Goal: Task Accomplishment & Management: Manage account settings

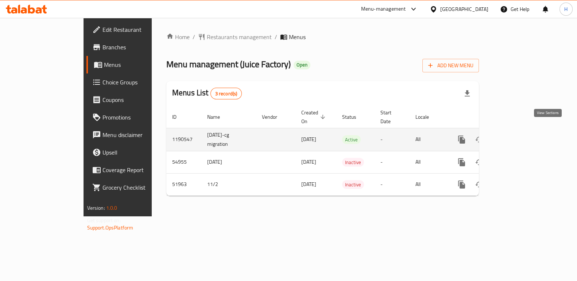
click at [523, 131] on link "enhanced table" at bounding box center [515, 140] width 18 height 18
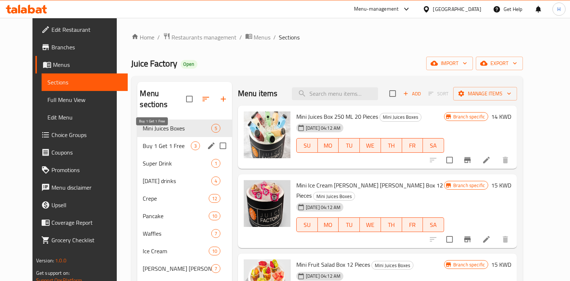
drag, startPoint x: 138, startPoint y: 130, endPoint x: 139, endPoint y: 136, distance: 5.9
click at [143, 141] on span "Buy 1 Get 1 Free" at bounding box center [167, 145] width 48 height 9
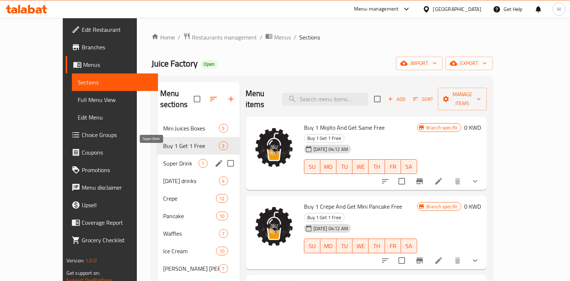
click at [163, 159] on span "Super Drink" at bounding box center [180, 163] width 35 height 9
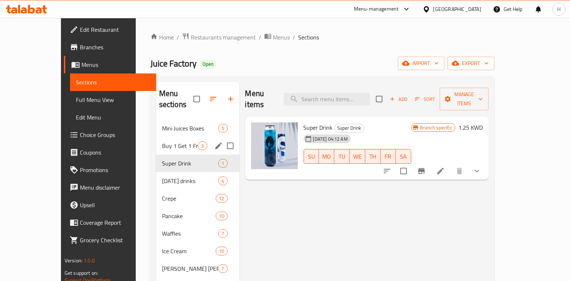
click at [156, 141] on div "Buy 1 Get 1 Free 3" at bounding box center [197, 146] width 83 height 18
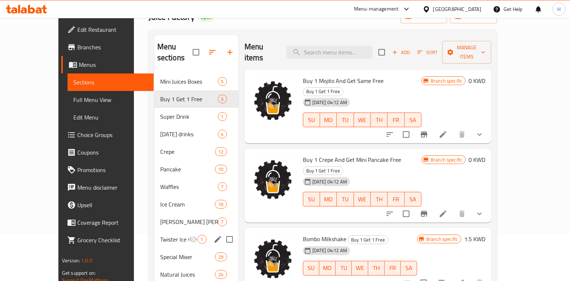
scroll to position [97, 0]
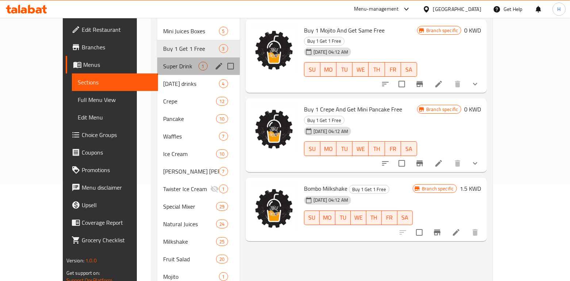
click at [157, 61] on div "Super Drink 1" at bounding box center [198, 66] width 82 height 18
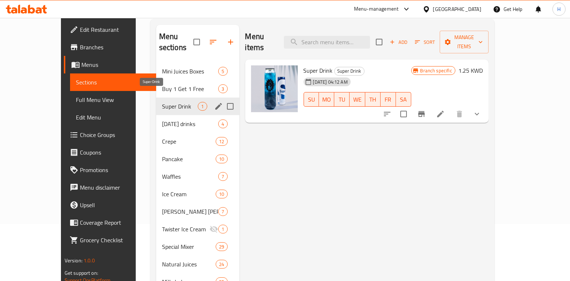
scroll to position [49, 0]
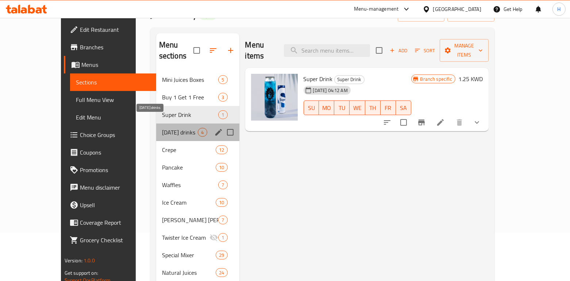
click at [162, 128] on span "[DATE] drinks" at bounding box center [180, 132] width 36 height 9
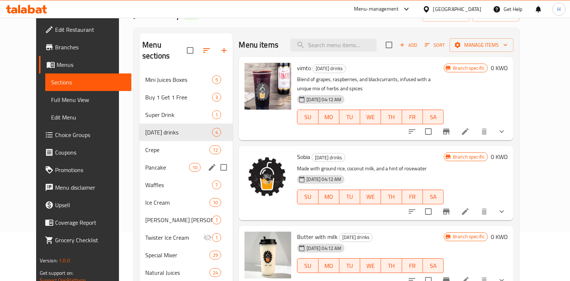
click at [150, 158] on div "Pancake 10" at bounding box center [185, 167] width 93 height 18
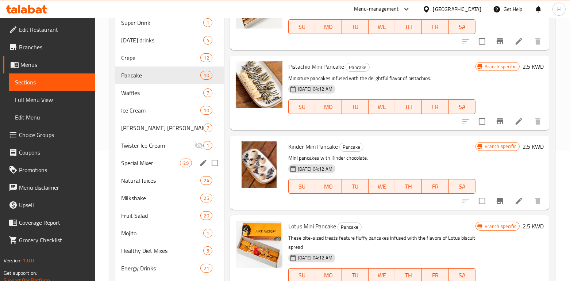
scroll to position [146, 0]
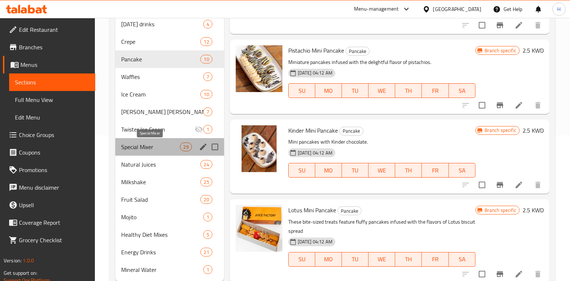
click at [157, 146] on span "Special Mixer" at bounding box center [150, 146] width 59 height 9
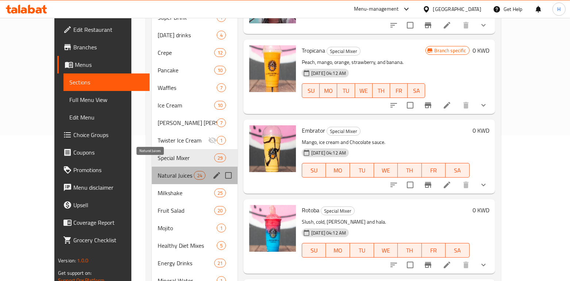
click at [158, 171] on span "Natural Juices" at bounding box center [176, 175] width 36 height 9
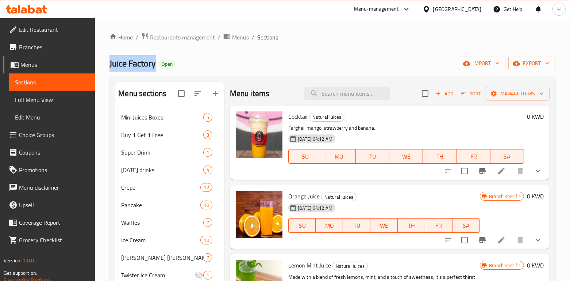
drag, startPoint x: 156, startPoint y: 64, endPoint x: 108, endPoint y: 64, distance: 47.8
click at [108, 64] on div "Home / Restaurants management / Menus / Sections Juice Factory Open import expo…" at bounding box center [332, 232] width 475 height 429
copy span "Juice Factory"
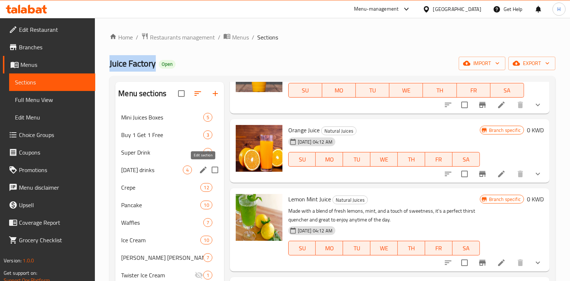
scroll to position [97, 0]
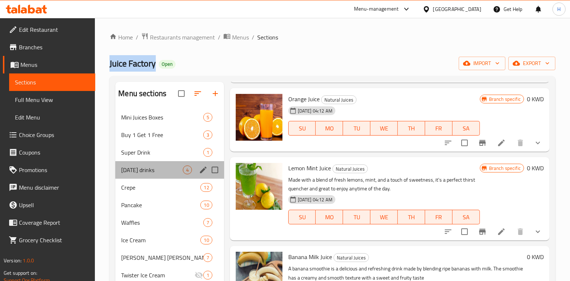
click at [197, 170] on div "[DATE] drinks 4" at bounding box center [169, 170] width 108 height 18
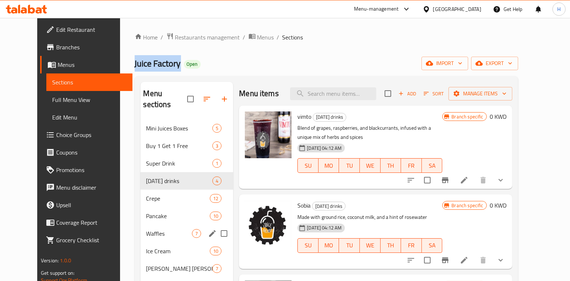
click at [188, 224] on div "Waffles 7" at bounding box center [186, 233] width 93 height 18
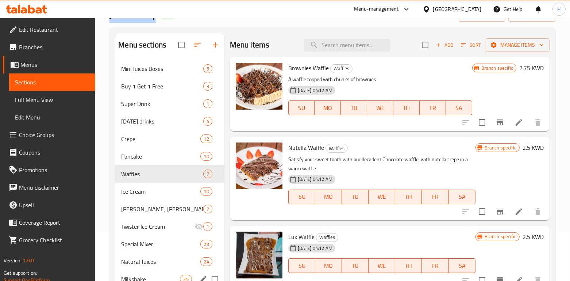
scroll to position [166, 0]
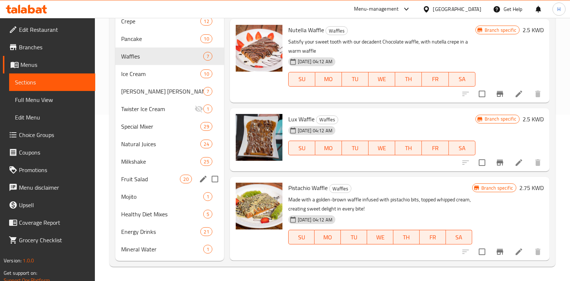
click at [170, 158] on span "Milkshake" at bounding box center [160, 161] width 79 height 9
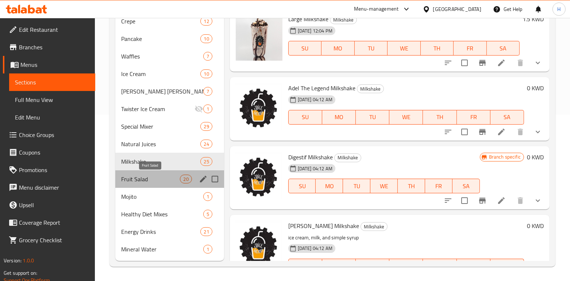
drag, startPoint x: 152, startPoint y: 176, endPoint x: 158, endPoint y: 186, distance: 11.8
click at [152, 176] on span "Fruit Salad" at bounding box center [150, 178] width 59 height 9
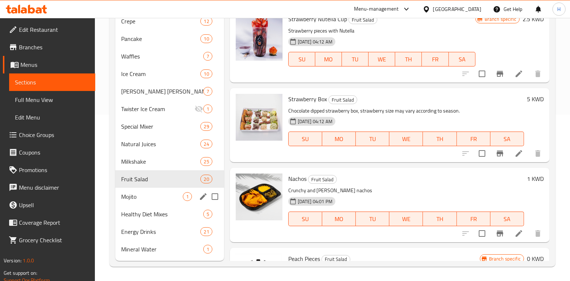
click at [136, 198] on span "Mojito" at bounding box center [151, 196] width 61 height 9
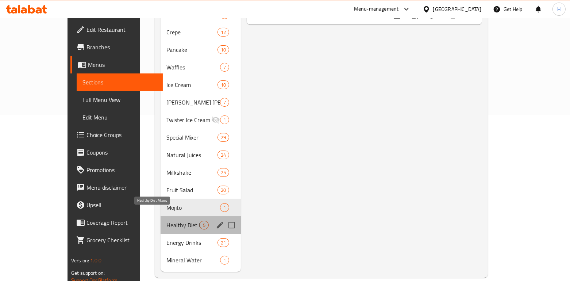
click at [166, 220] on span "Healthy Diet Mixes" at bounding box center [182, 224] width 33 height 9
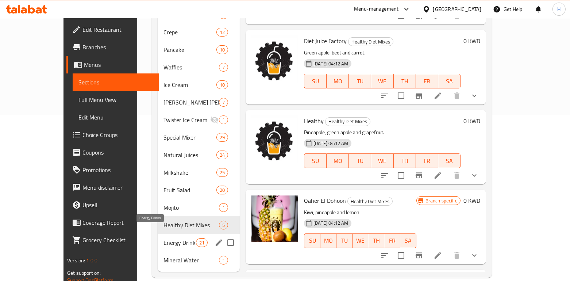
click at [163, 238] on span "Energy Drinks" at bounding box center [179, 242] width 32 height 9
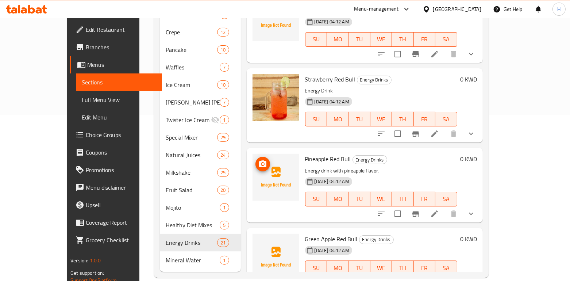
scroll to position [438, 0]
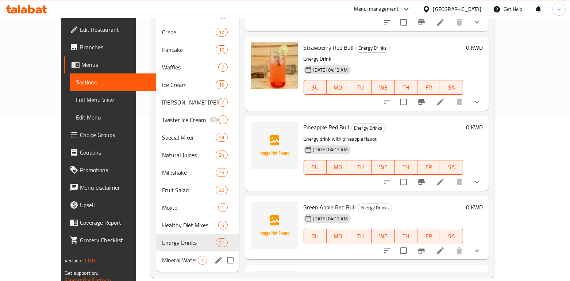
click at [160, 251] on div "Mineral Water 1" at bounding box center [197, 260] width 83 height 18
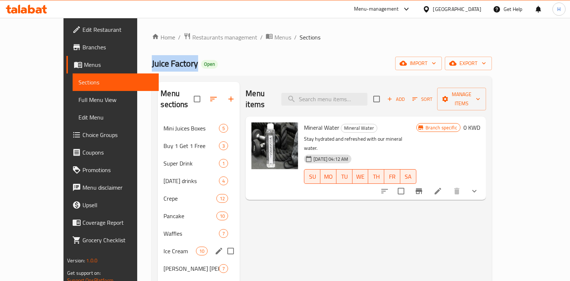
click at [158, 242] on div "Ice Cream 10" at bounding box center [199, 251] width 82 height 18
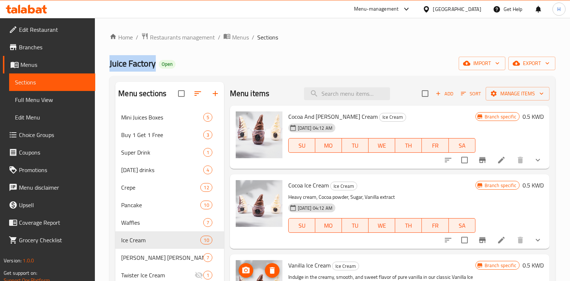
scroll to position [194, 0]
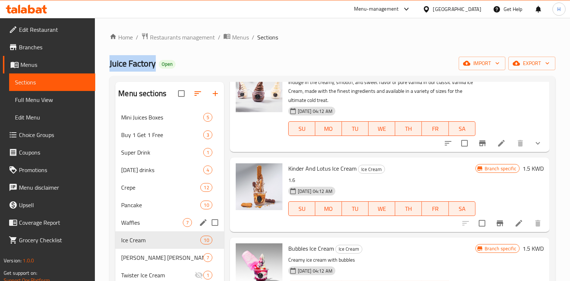
click at [158, 214] on div "Waffles 7" at bounding box center [169, 222] width 108 height 18
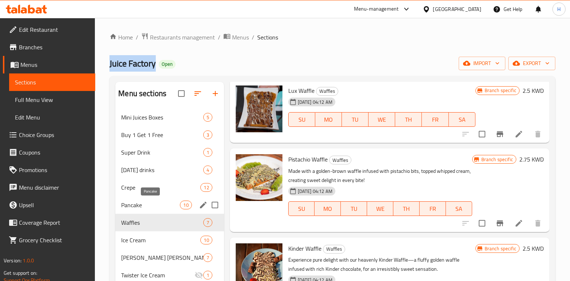
click at [155, 201] on span "Pancake" at bounding box center [150, 204] width 59 height 9
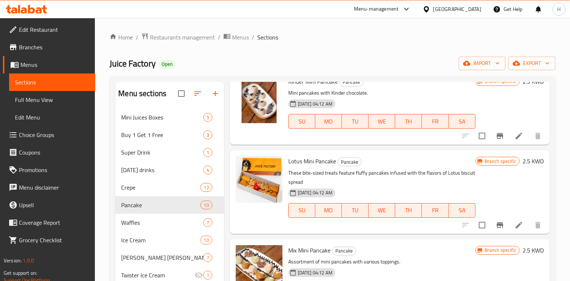
drag, startPoint x: 259, startPoint y: 59, endPoint x: 255, endPoint y: 64, distance: 5.8
click at [259, 59] on div "Juice Factory Open import export" at bounding box center [332, 64] width 446 height 14
click at [195, 39] on span "Restaurants management" at bounding box center [182, 37] width 65 height 9
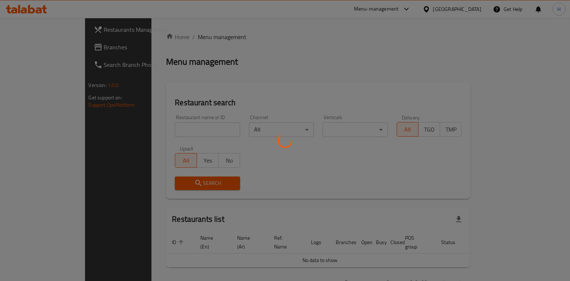
click at [147, 139] on div at bounding box center [285, 140] width 570 height 281
click at [146, 128] on div at bounding box center [285, 140] width 570 height 281
click at [417, 8] on div at bounding box center [285, 140] width 570 height 281
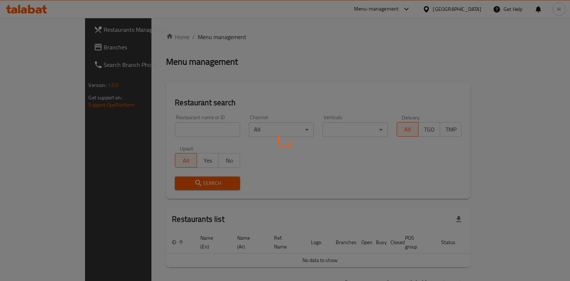
click at [393, 7] on div at bounding box center [285, 140] width 570 height 281
click at [407, 15] on div at bounding box center [285, 140] width 570 height 281
drag, startPoint x: 409, startPoint y: 4, endPoint x: 411, endPoint y: 8, distance: 3.9
click at [409, 4] on div at bounding box center [285, 140] width 570 height 281
click at [425, 24] on div at bounding box center [285, 140] width 570 height 281
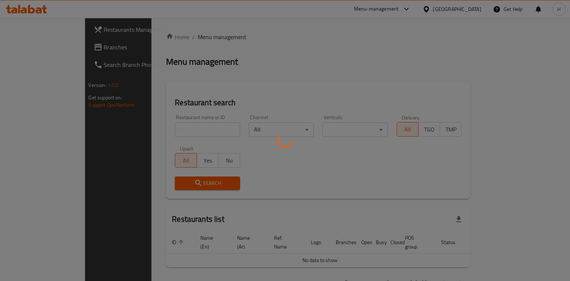
click at [413, 4] on div at bounding box center [285, 140] width 570 height 281
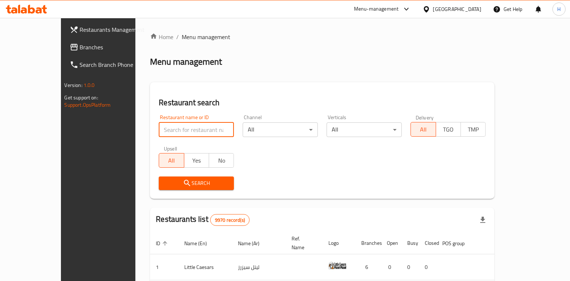
click at [159, 124] on input "search" at bounding box center [196, 129] width 75 height 15
paste input "[PERSON_NAME]"
type input "[PERSON_NAME]"
click button "Search" at bounding box center [196, 183] width 75 height 14
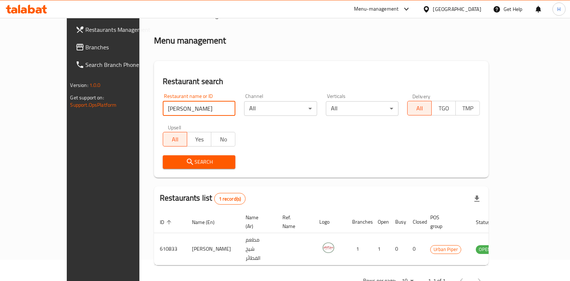
scroll to position [30, 0]
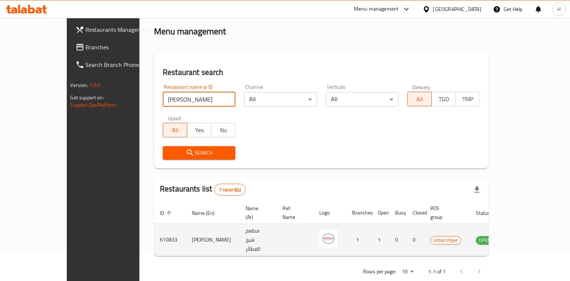
click at [533, 233] on td "enhanced table" at bounding box center [520, 240] width 25 height 32
click at [533, 224] on td "enhanced table" at bounding box center [520, 240] width 25 height 32
click at [523, 235] on icon "enhanced table" at bounding box center [518, 239] width 9 height 9
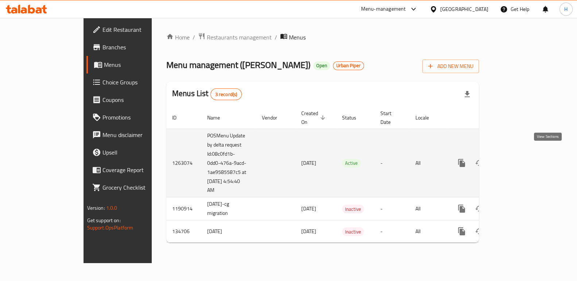
click at [519, 158] on icon "enhanced table" at bounding box center [514, 162] width 9 height 9
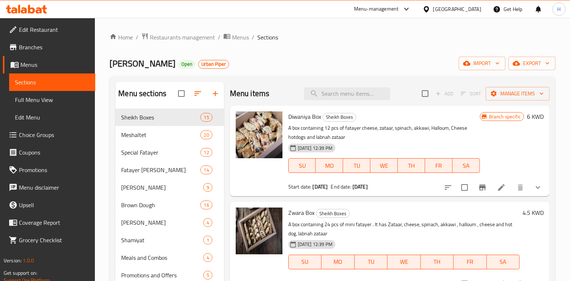
click at [166, 62] on span "[PERSON_NAME]" at bounding box center [142, 63] width 66 height 16
drag, startPoint x: 170, startPoint y: 63, endPoint x: 112, endPoint y: 65, distance: 58.4
click at [112, 65] on span "[PERSON_NAME]" at bounding box center [142, 63] width 66 height 16
click at [111, 65] on span "[PERSON_NAME]" at bounding box center [142, 63] width 66 height 16
drag, startPoint x: 111, startPoint y: 65, endPoint x: 168, endPoint y: 59, distance: 57.2
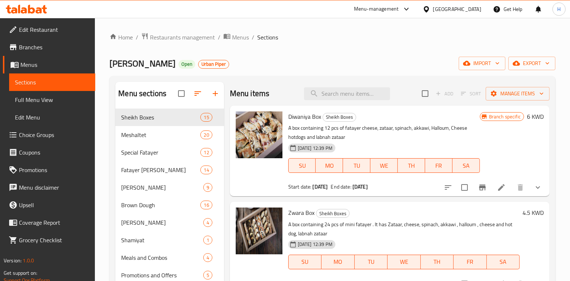
click at [168, 59] on span "[PERSON_NAME]" at bounding box center [142, 63] width 66 height 16
copy span "[PERSON_NAME]"
click at [47, 68] on span "Menus" at bounding box center [54, 64] width 69 height 9
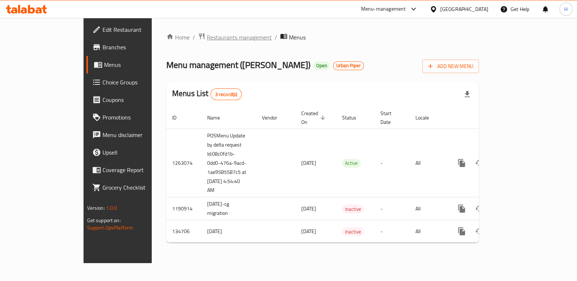
click at [207, 41] on span "Restaurants management" at bounding box center [239, 37] width 65 height 9
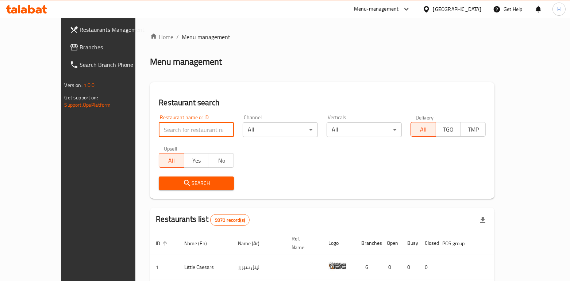
click at [159, 126] on input "search" at bounding box center [196, 129] width 75 height 15
paste input "[PERSON_NAME]"
type input "[PERSON_NAME]"
click button "Search" at bounding box center [196, 183] width 75 height 14
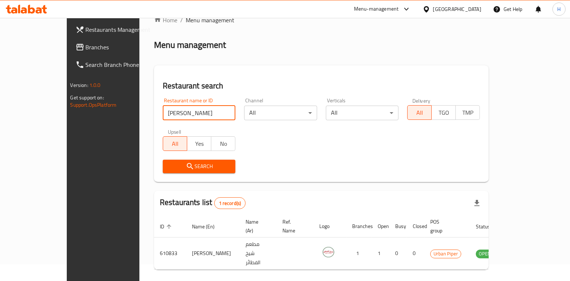
scroll to position [30, 0]
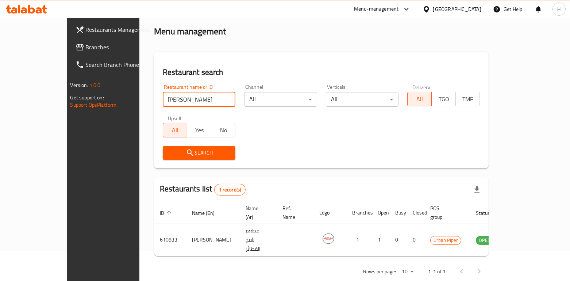
click at [399, 8] on div "Menu-management" at bounding box center [376, 9] width 45 height 9
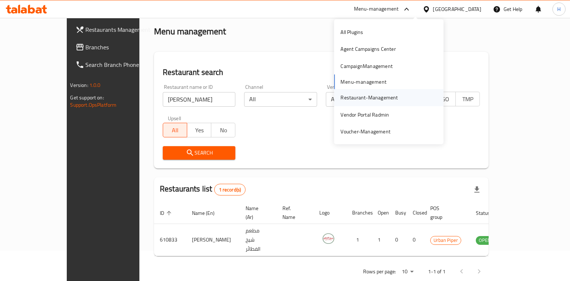
click at [362, 96] on div "Restaurant-Management" at bounding box center [368, 97] width 57 height 8
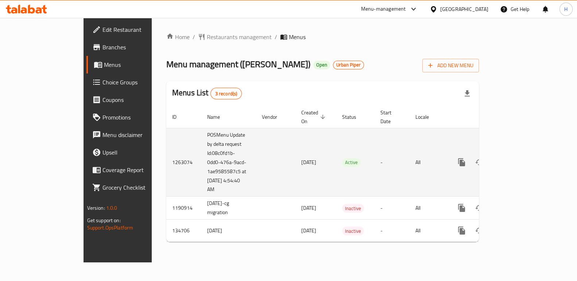
click at [519, 158] on icon "enhanced table" at bounding box center [514, 162] width 9 height 9
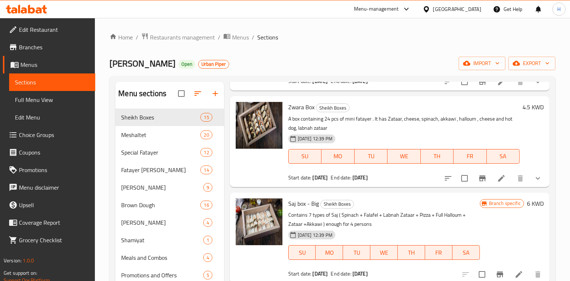
scroll to position [106, 0]
click at [134, 136] on span "Meshaltet" at bounding box center [150, 134] width 59 height 9
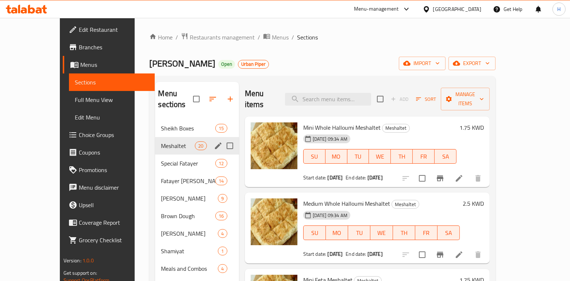
click at [161, 141] on span "Meshaltet" at bounding box center [178, 145] width 34 height 9
click at [161, 159] on span "Special Fatayer" at bounding box center [178, 163] width 34 height 9
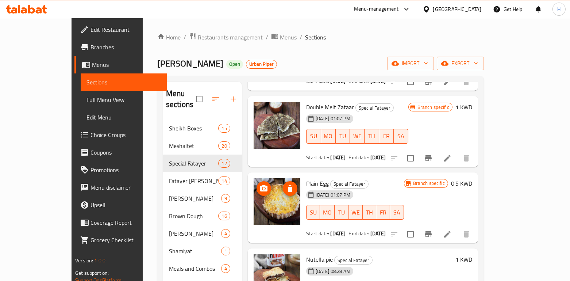
scroll to position [201, 0]
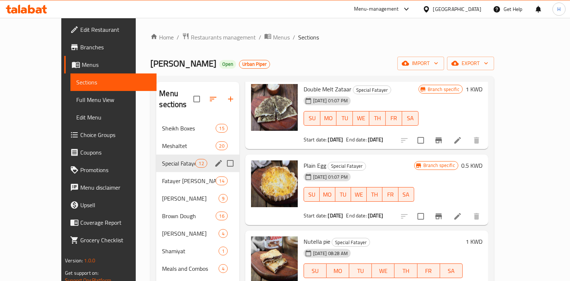
click at [156, 159] on div "Special Fatayer 12" at bounding box center [197, 163] width 83 height 18
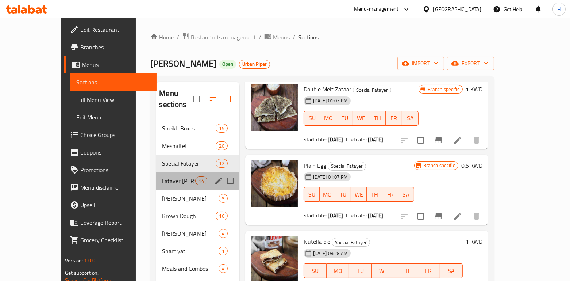
click at [156, 172] on div "Fatayer Al Shiekh 14" at bounding box center [197, 181] width 83 height 18
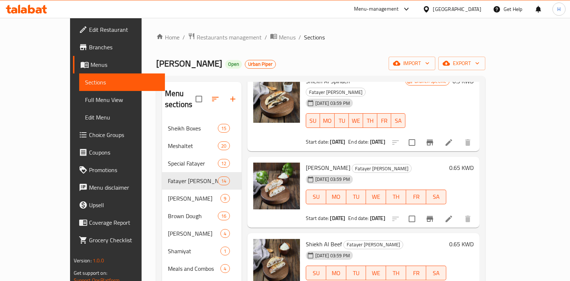
scroll to position [466, 0]
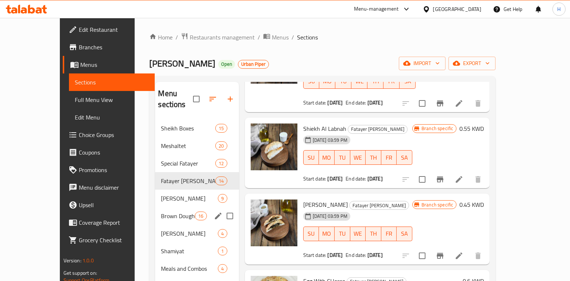
click at [170, 211] on span "Brown Dough" at bounding box center [178, 215] width 34 height 9
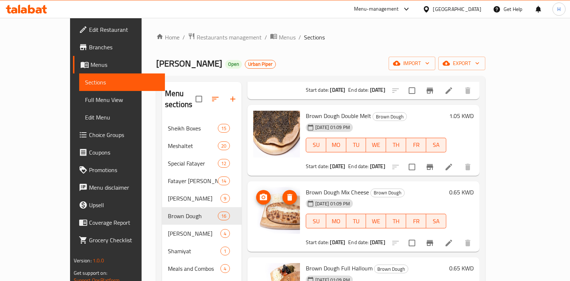
scroll to position [559, 0]
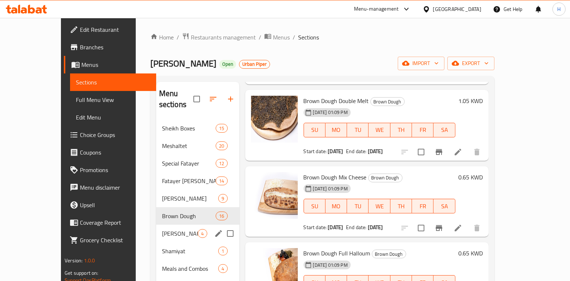
click at [165, 229] on span "[PERSON_NAME]" at bounding box center [180, 233] width 36 height 9
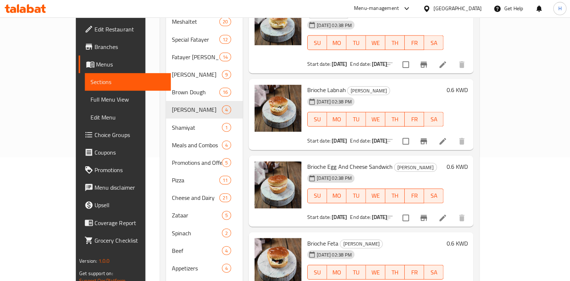
scroll to position [123, 0]
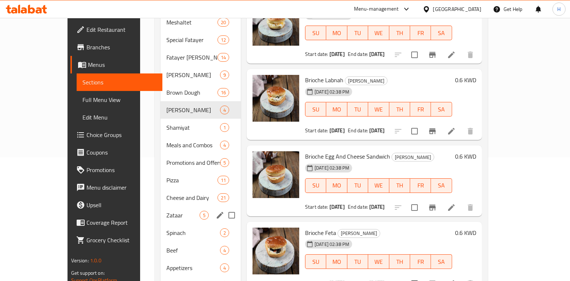
click at [188, 206] on div "Zataar 5" at bounding box center [201, 215] width 80 height 18
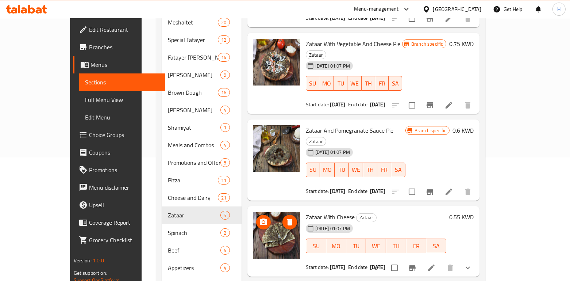
scroll to position [184, 0]
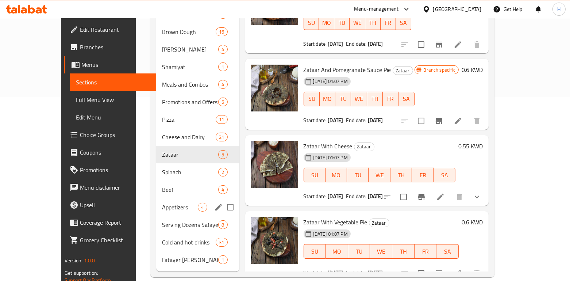
click at [162, 203] on span "Appetizers" at bounding box center [180, 207] width 36 height 9
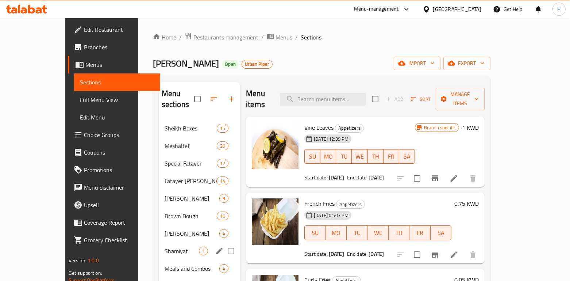
click at [165, 246] on span "Shamiyat" at bounding box center [182, 250] width 34 height 9
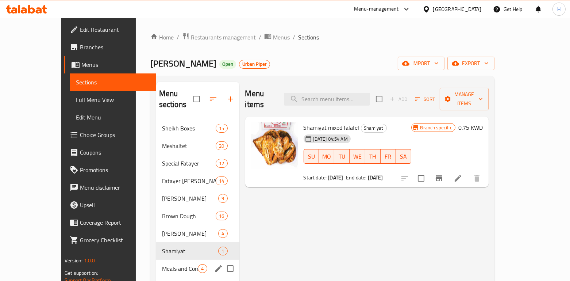
scroll to position [110, 0]
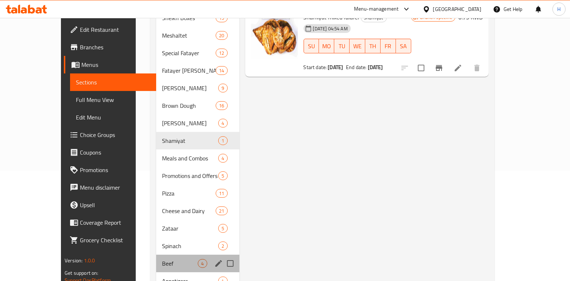
click at [156, 254] on div "Beef 4" at bounding box center [197, 263] width 83 height 18
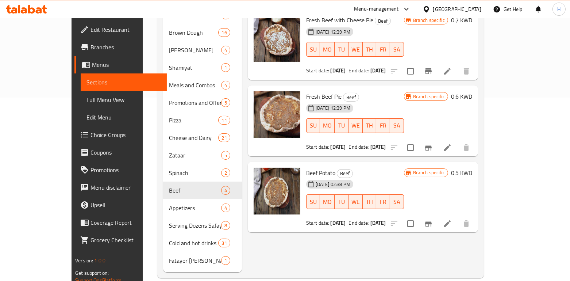
scroll to position [184, 0]
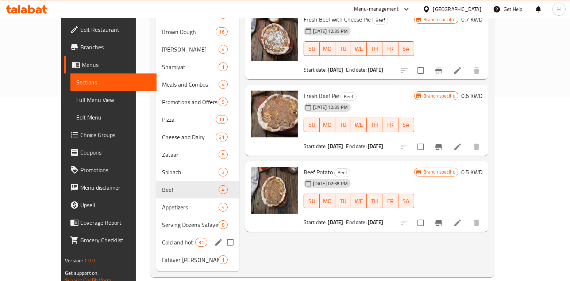
click at [156, 233] on div "Cold and hot drinks 31" at bounding box center [197, 242] width 83 height 18
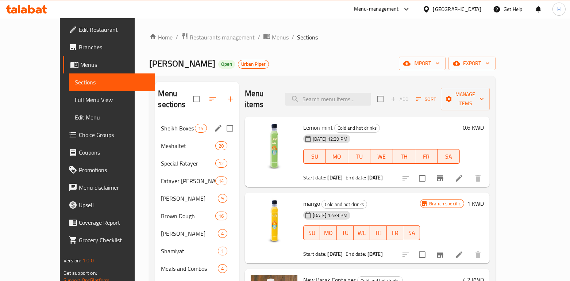
click at [155, 116] on nav "Sheikh Boxes 15 Meshaltet 20 Special Fatayer 12 Fatayer Al Shiekh 14 Saj Al Shi…" at bounding box center [197, 285] width 84 height 339
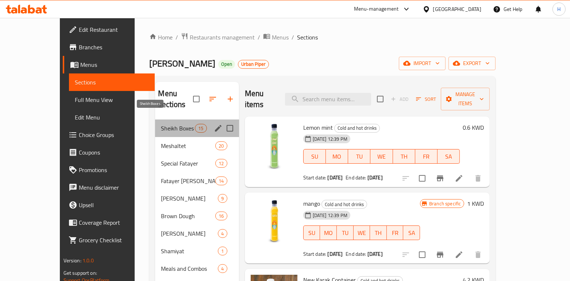
click at [161, 124] on span "Sheikh Boxes" at bounding box center [178, 128] width 34 height 9
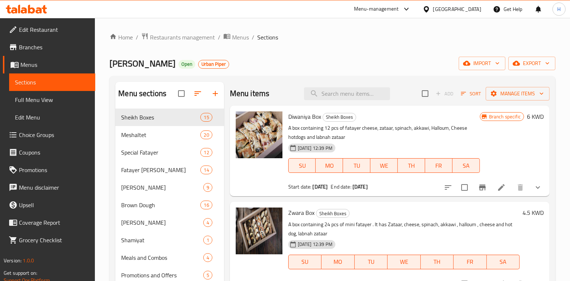
click at [399, 9] on div "Menu-management" at bounding box center [376, 9] width 45 height 9
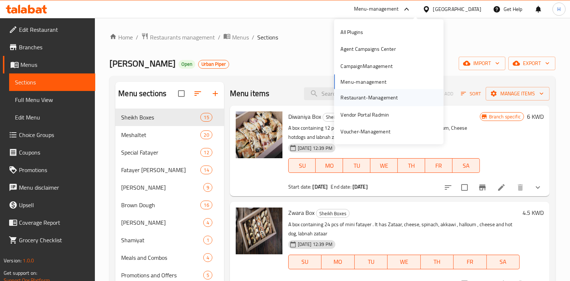
click at [361, 95] on div "Restaurant-Management" at bounding box center [368, 97] width 57 height 8
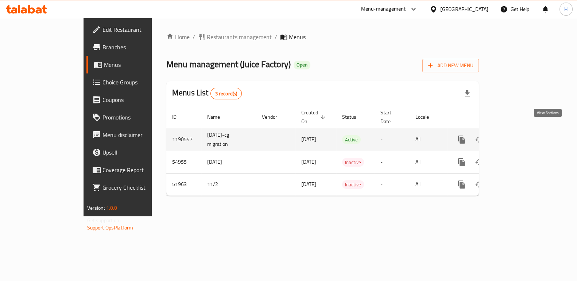
click at [523, 131] on link "enhanced table" at bounding box center [515, 140] width 18 height 18
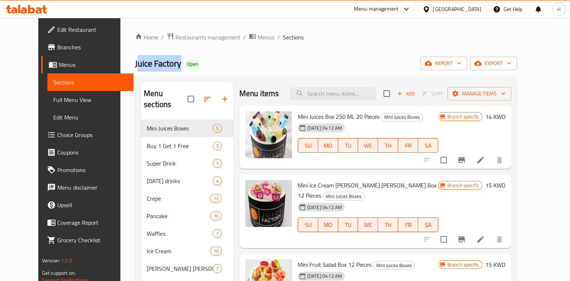
drag, startPoint x: 156, startPoint y: 62, endPoint x: 113, endPoint y: 58, distance: 42.6
click at [135, 58] on span "Juice Factory" at bounding box center [158, 63] width 46 height 16
click at [135, 64] on span "Juice Factory" at bounding box center [158, 63] width 46 height 16
drag, startPoint x: 157, startPoint y: 63, endPoint x: 105, endPoint y: 61, distance: 52.2
click at [120, 61] on div "Home / Restaurants management / Menus / Sections Juice Factory Open import expo…" at bounding box center [325, 238] width 411 height 440
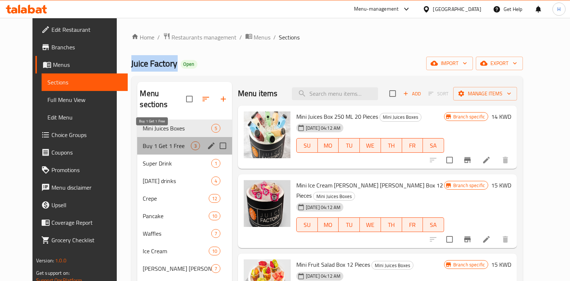
click at [143, 141] on span "Buy 1 Get 1 Free" at bounding box center [167, 145] width 48 height 9
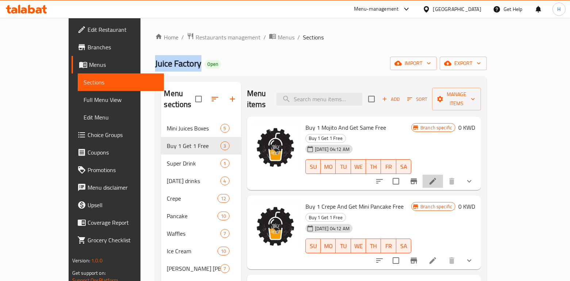
click at [443, 174] on li at bounding box center [433, 180] width 20 height 13
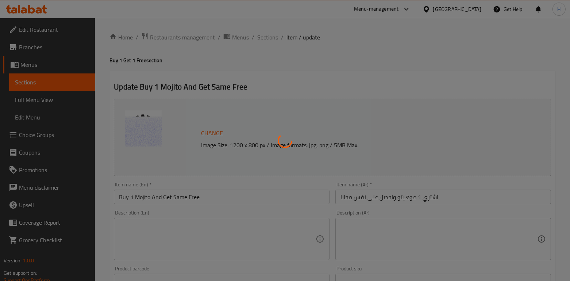
type input "اختيارك من"
type input "1"
type input "إختيارك من الحجم:"
type input "1"
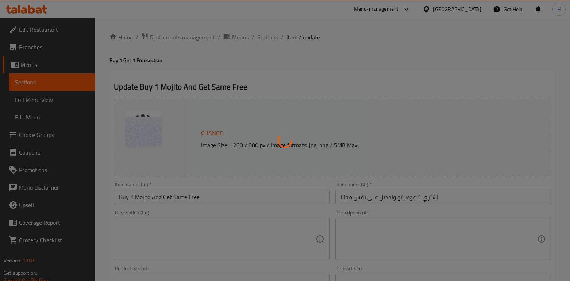
type input "1"
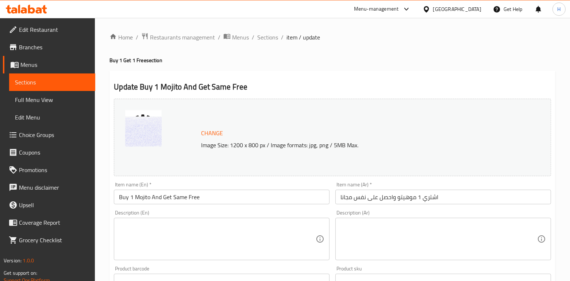
scroll to position [287, 0]
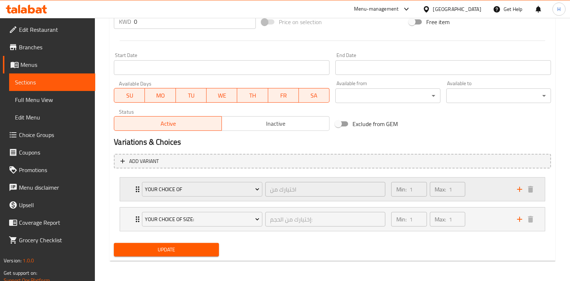
click at [475, 200] on div "Min: 1 ​ Max: 1 ​" at bounding box center [450, 188] width 126 height 23
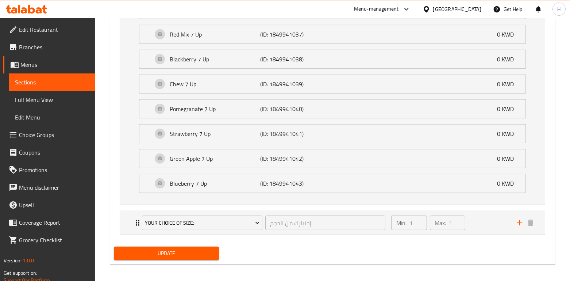
scroll to position [696, 0]
click at [467, 222] on div "Max: 1 ​" at bounding box center [447, 222] width 39 height 18
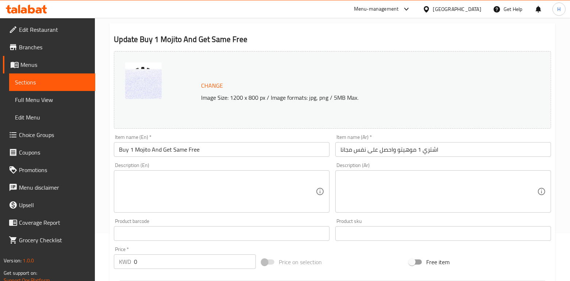
scroll to position [0, 0]
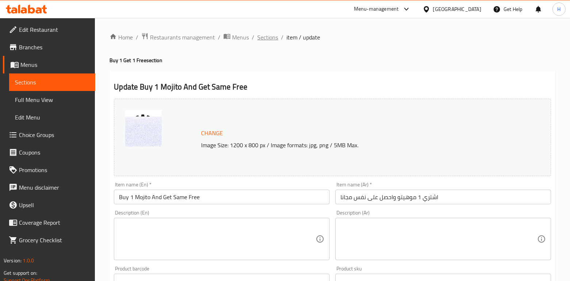
click at [273, 40] on span "Sections" at bounding box center [267, 37] width 21 height 9
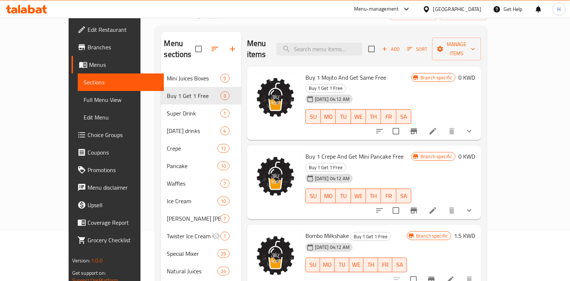
scroll to position [53, 0]
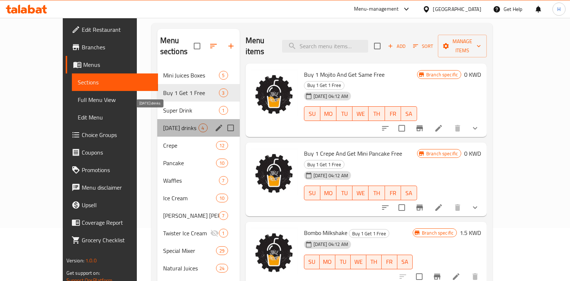
click at [163, 123] on span "[DATE] drinks" at bounding box center [180, 127] width 35 height 9
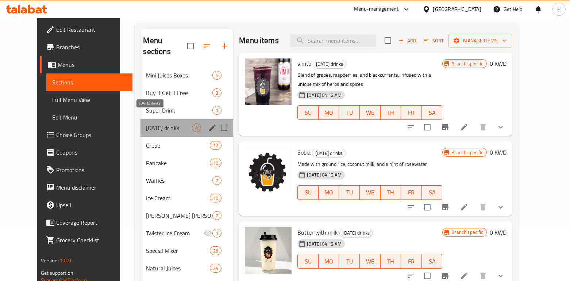
click at [146, 123] on span "[DATE] drinks" at bounding box center [169, 127] width 46 height 9
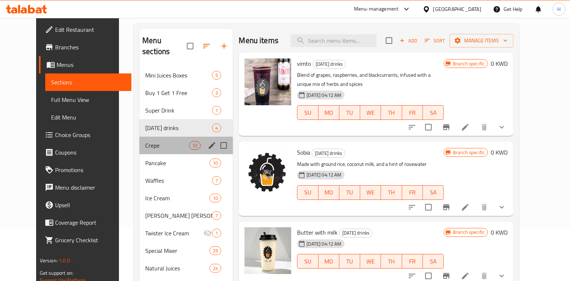
click at [151, 136] on div "Crepe 12" at bounding box center [185, 145] width 93 height 18
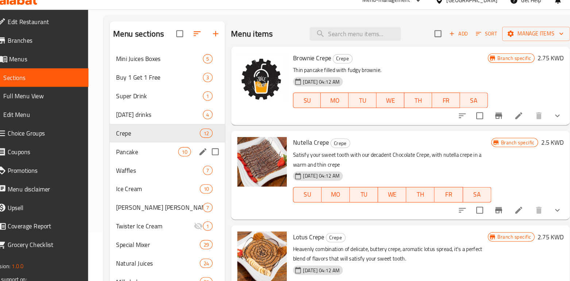
scroll to position [53, 0]
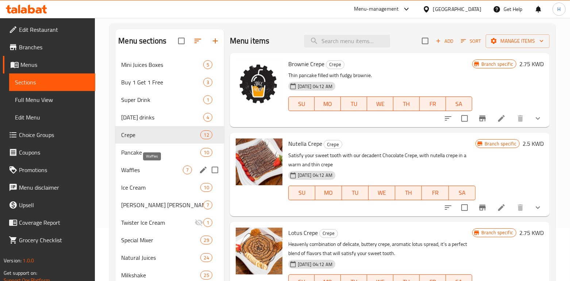
click at [161, 169] on span "Waffles" at bounding box center [151, 169] width 61 height 9
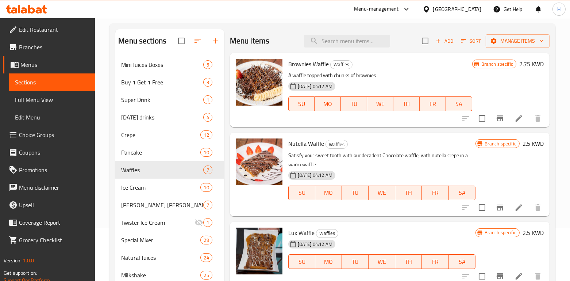
scroll to position [143, 0]
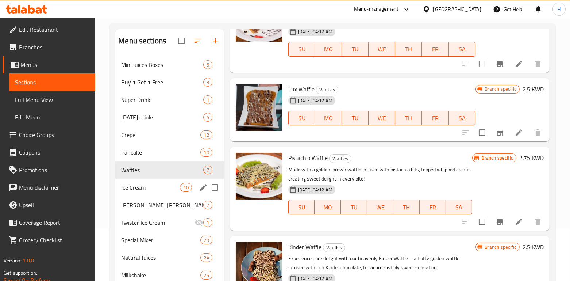
click at [125, 188] on span "Ice Cream" at bounding box center [150, 187] width 59 height 9
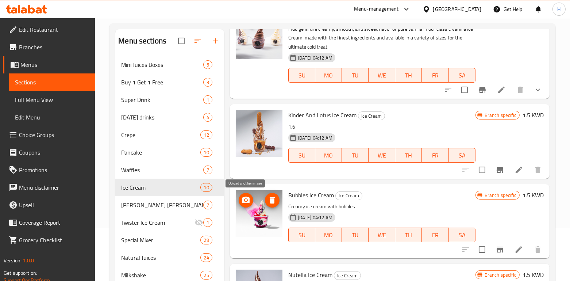
scroll to position [195, 0]
click at [149, 216] on div "Twister Ice Cream 1" at bounding box center [169, 222] width 108 height 18
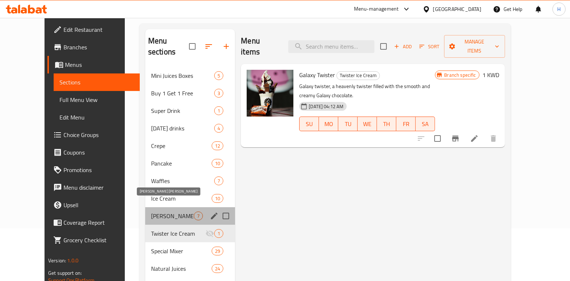
click at [151, 211] on span "[PERSON_NAME] [PERSON_NAME]" at bounding box center [172, 215] width 43 height 9
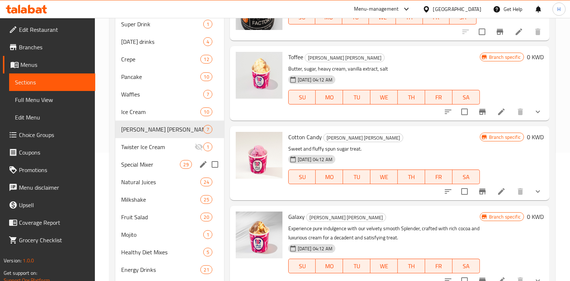
scroll to position [128, 0]
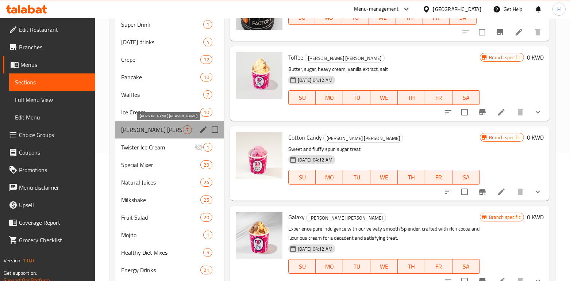
click at [149, 132] on span "[PERSON_NAME] [PERSON_NAME]" at bounding box center [151, 129] width 61 height 9
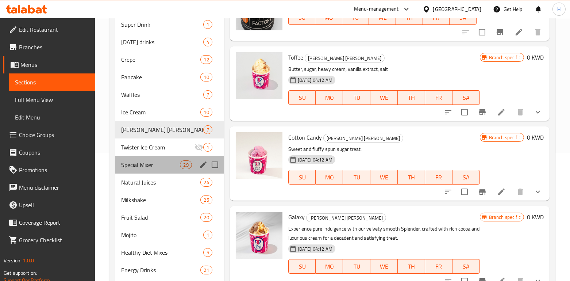
click at [151, 159] on div "Special Mixer 29" at bounding box center [169, 165] width 108 height 18
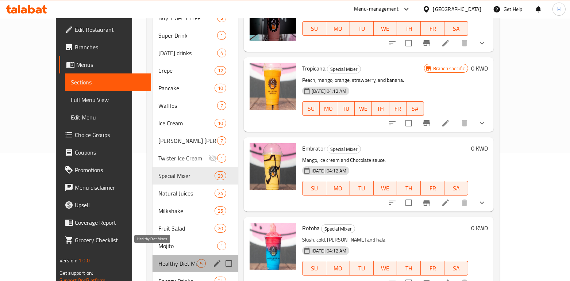
click at [158, 259] on span "Healthy Diet Mixes" at bounding box center [177, 263] width 38 height 9
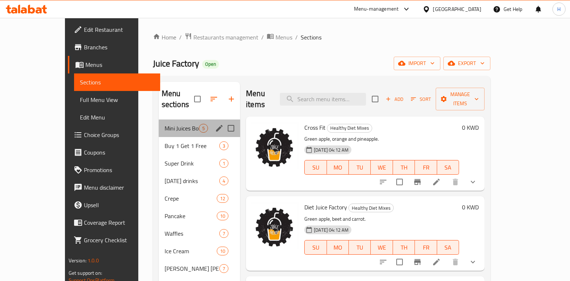
click at [159, 124] on div "Mini Juices Boxes 5" at bounding box center [199, 128] width 81 height 18
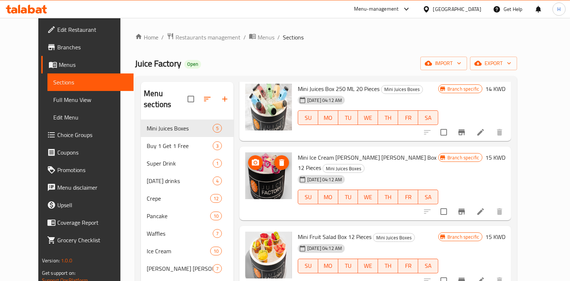
scroll to position [27, 0]
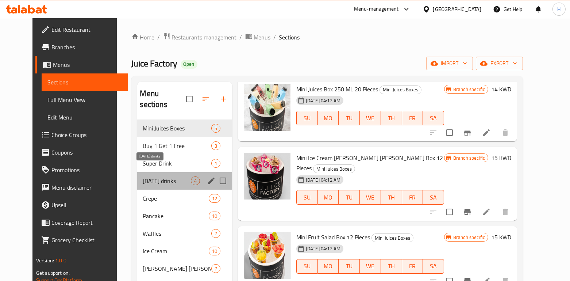
click at [150, 176] on span "[DATE] drinks" at bounding box center [167, 180] width 48 height 9
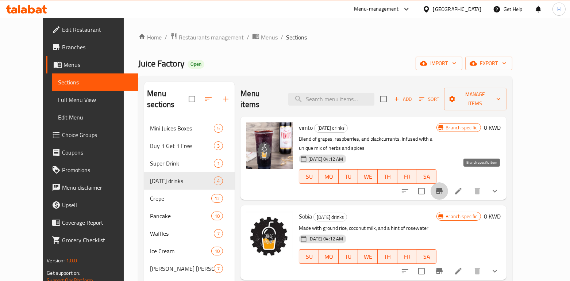
click at [444, 186] on icon "Branch-specific-item" at bounding box center [439, 190] width 9 height 9
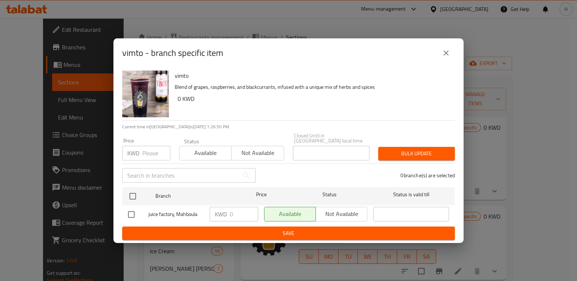
click at [446, 57] on icon "close" at bounding box center [446, 53] width 9 height 9
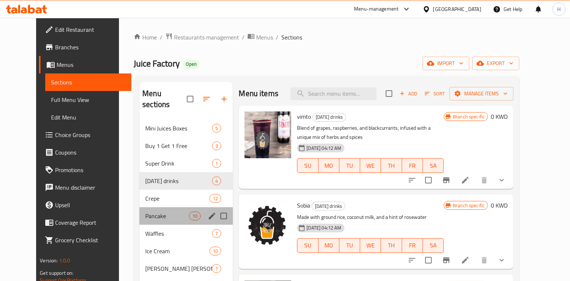
click at [142, 207] on div "Pancake 10" at bounding box center [185, 216] width 93 height 18
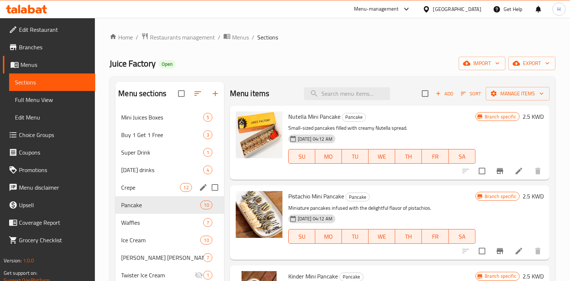
click at [138, 191] on span "Crepe" at bounding box center [150, 187] width 59 height 9
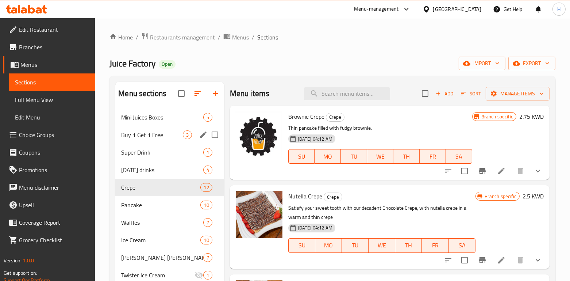
click at [149, 128] on div "Buy 1 Get 1 Free 3" at bounding box center [169, 135] width 108 height 18
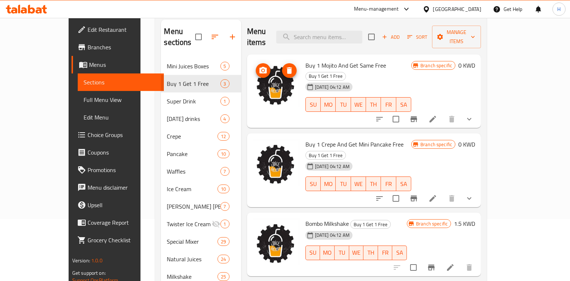
scroll to position [63, 0]
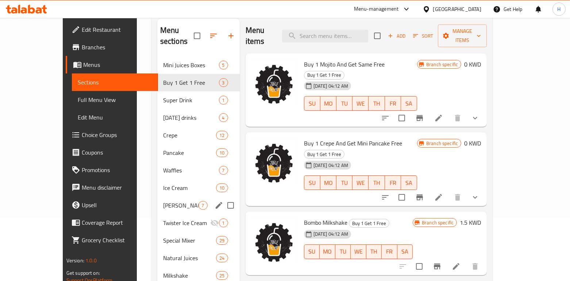
click at [159, 201] on div "Baskin Robbins 7" at bounding box center [198, 205] width 82 height 18
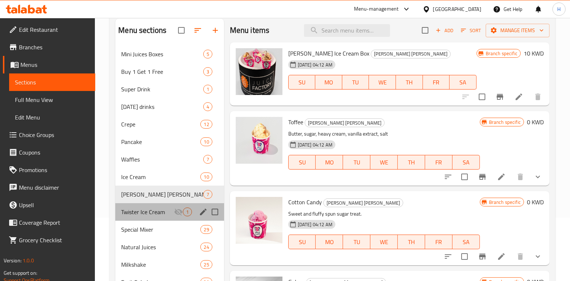
click at [165, 216] on div "Twister Ice Cream 1" at bounding box center [169, 212] width 108 height 18
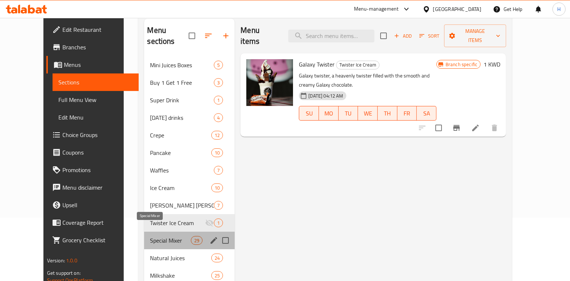
click at [163, 236] on span "Special Mixer" at bounding box center [170, 240] width 41 height 9
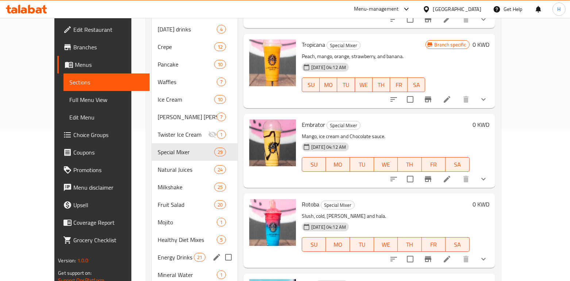
scroll to position [166, 0]
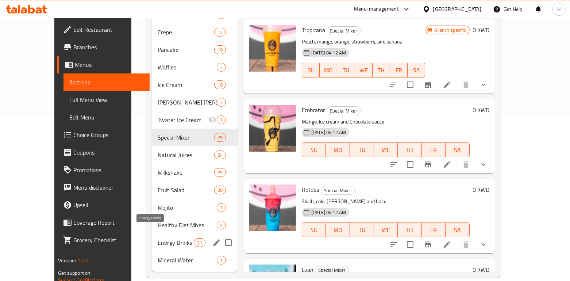
click at [158, 238] on span "Energy Drinks" at bounding box center [176, 242] width 36 height 9
